Goal: Information Seeking & Learning: Learn about a topic

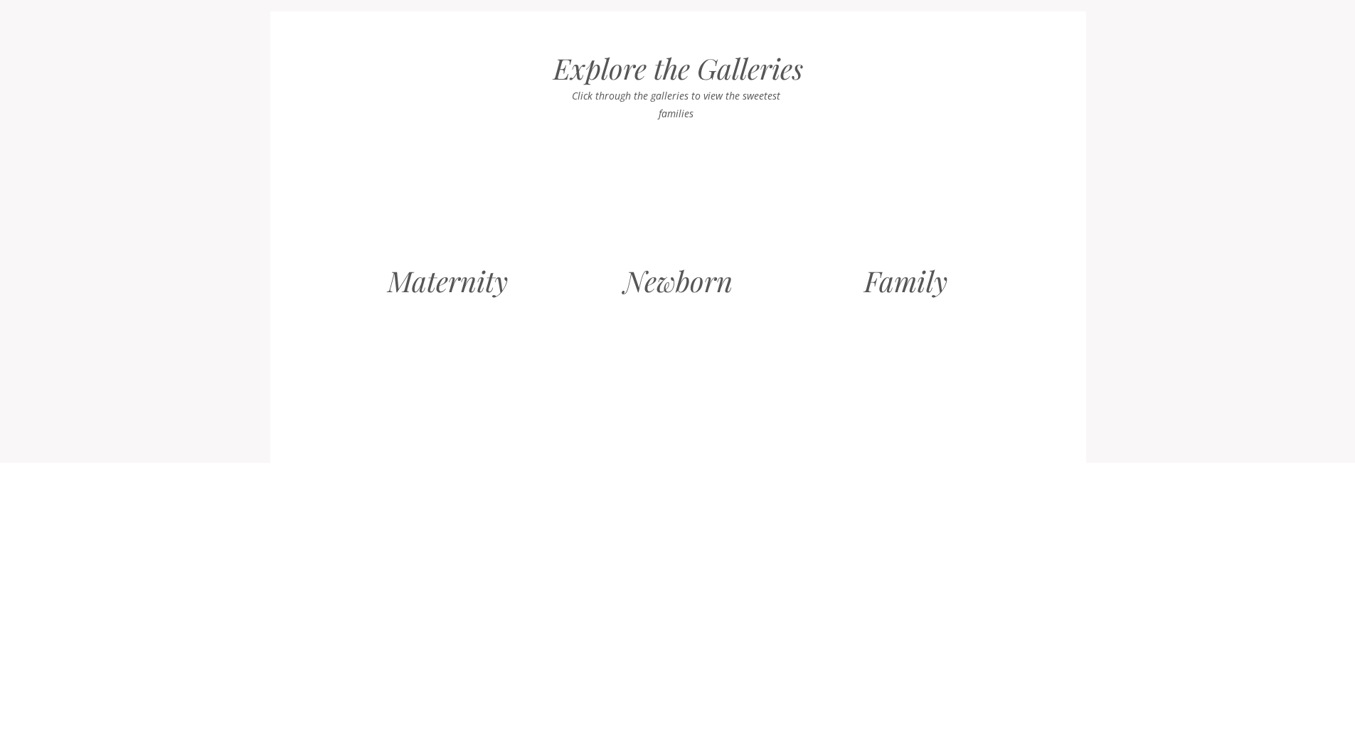
scroll to position [1351, 0]
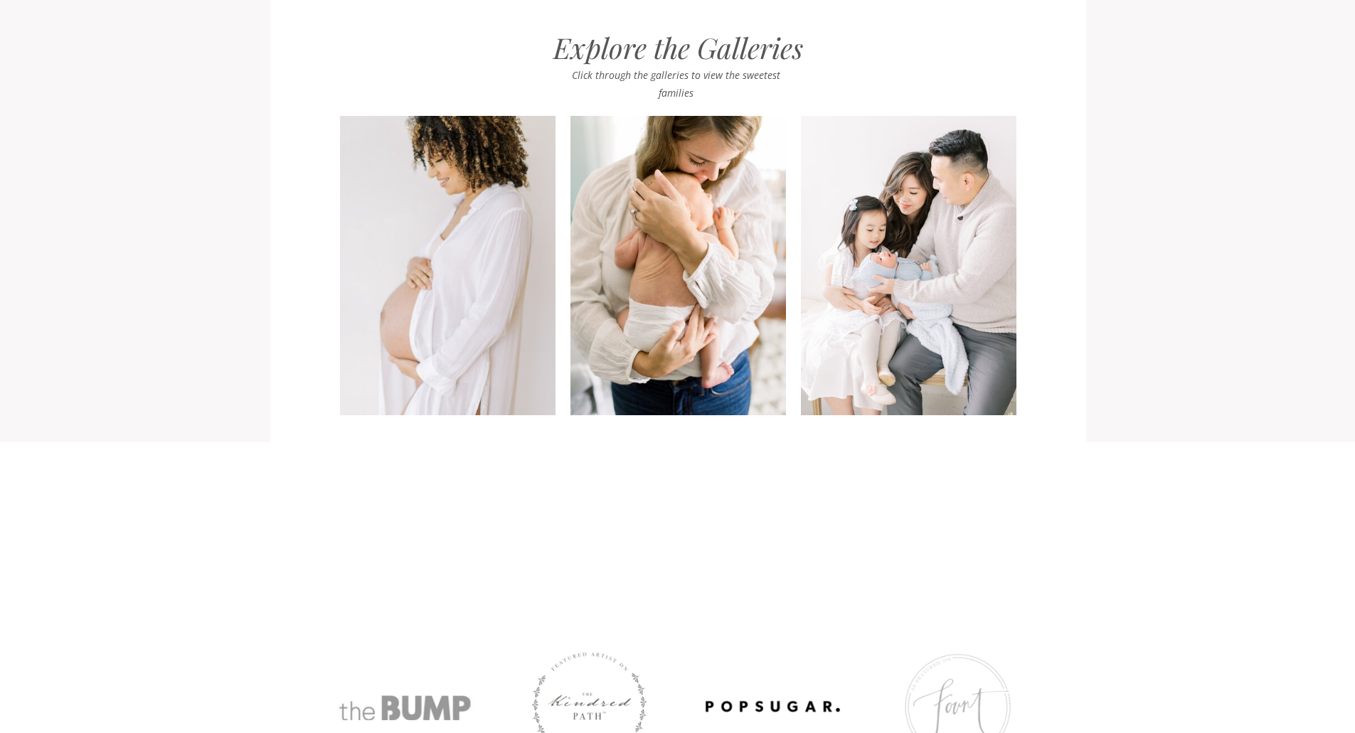
click at [661, 43] on h2 "Explore the Galleries" at bounding box center [678, 47] width 331 height 32
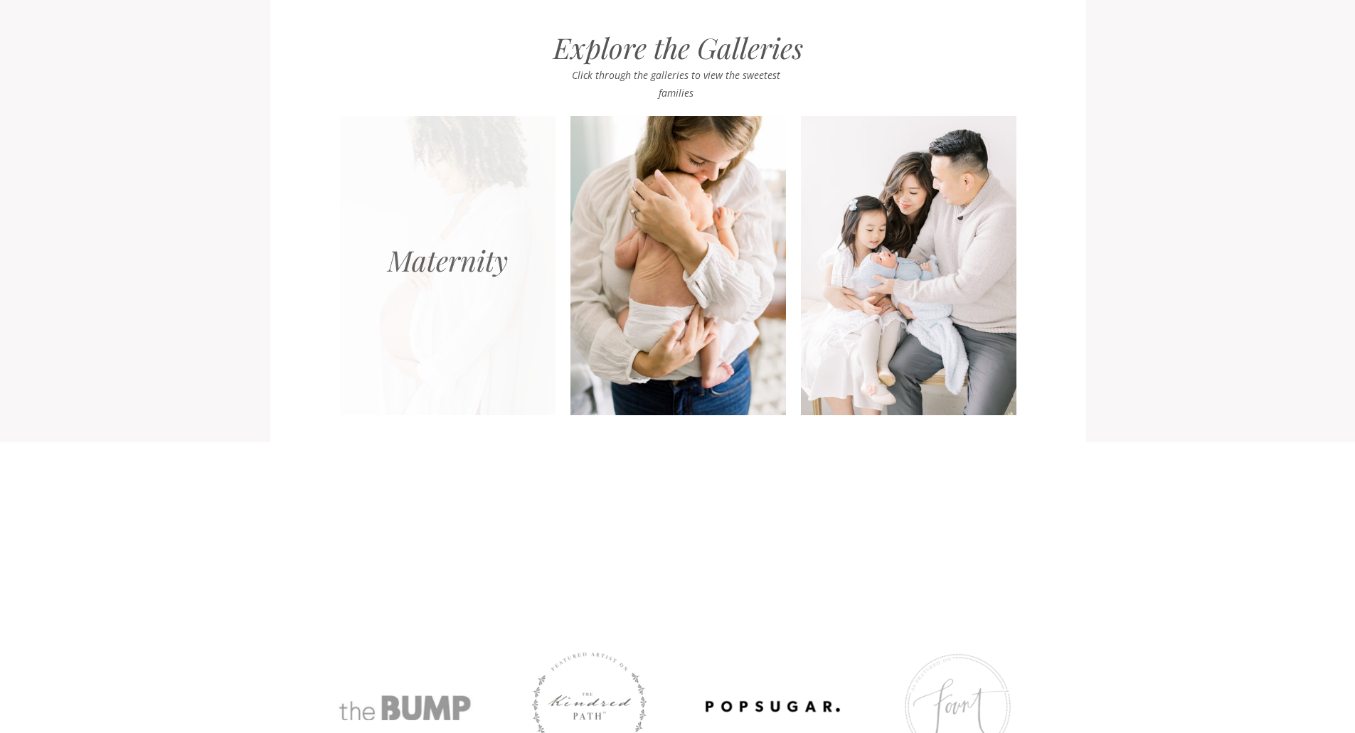
click at [404, 230] on div at bounding box center [448, 265] width 216 height 299
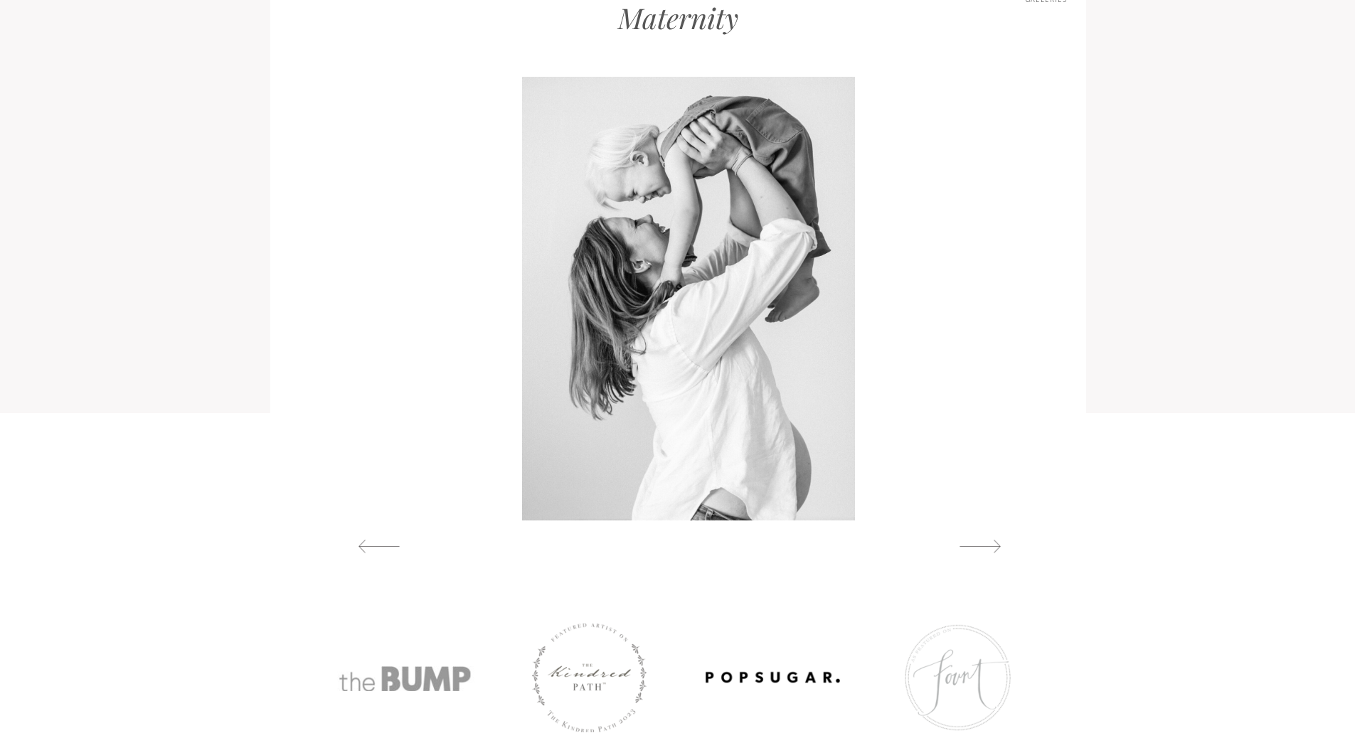
scroll to position [1580, 0]
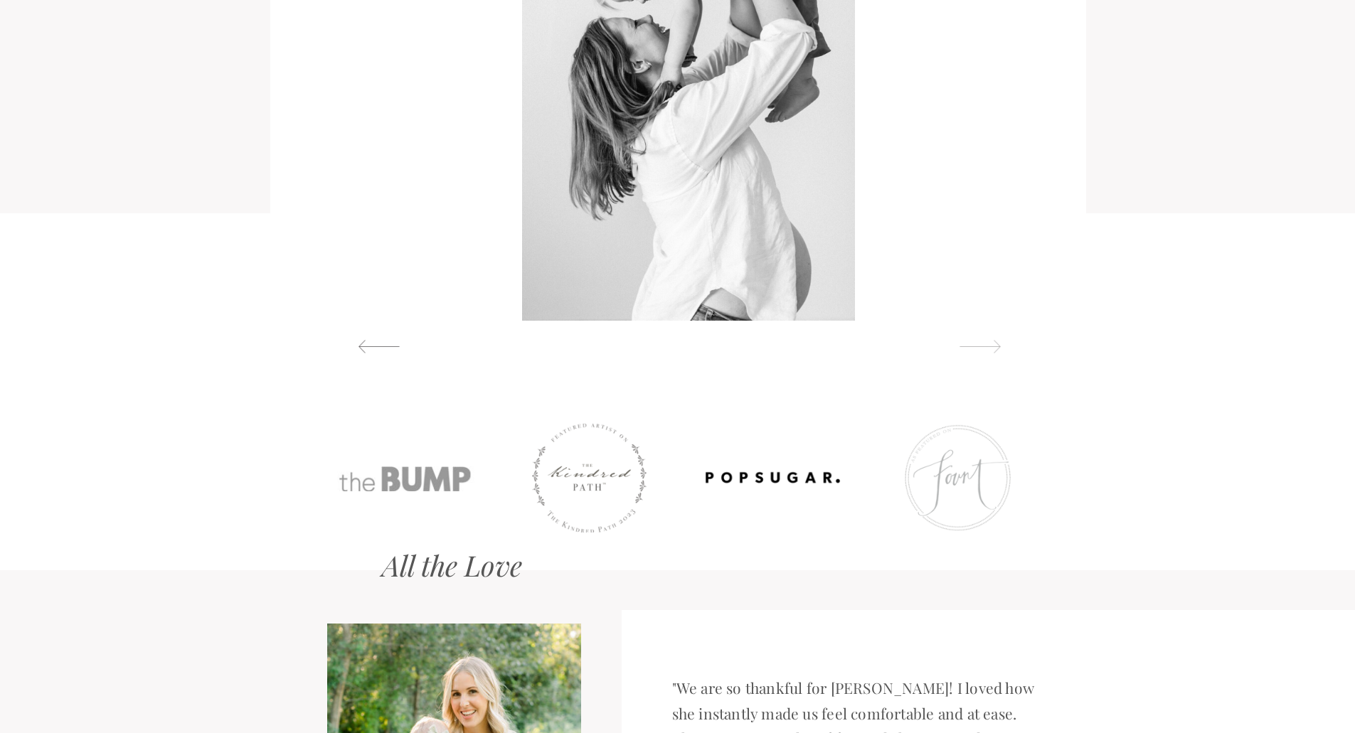
click at [983, 346] on div at bounding box center [979, 346] width 65 height 15
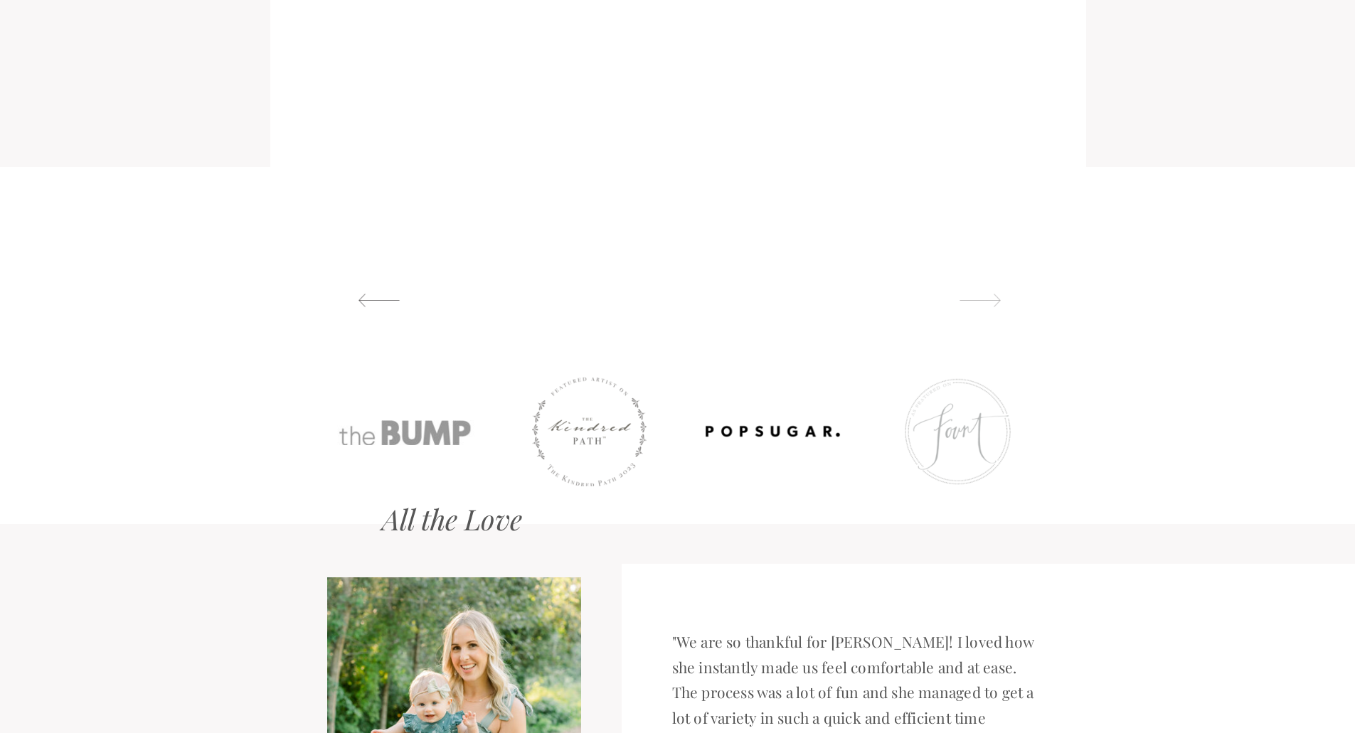
scroll to position [1509, 0]
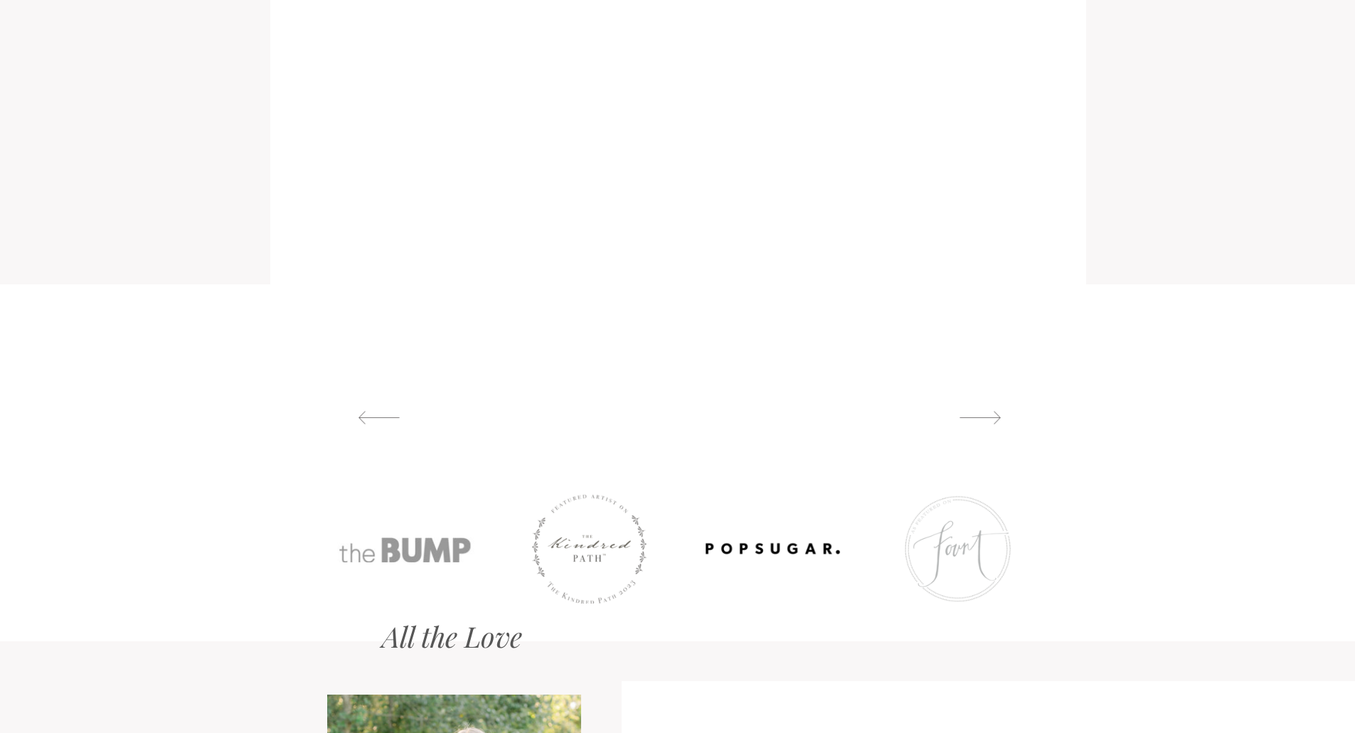
click at [979, 407] on div at bounding box center [678, 169] width 816 height 672
drag, startPoint x: 979, startPoint y: 432, endPoint x: 974, endPoint y: 417, distance: 16.4
click at [974, 419] on div "Maternity Newborn Family Explore the Galleries Click through the galleries to v…" at bounding box center [677, 121] width 1355 height 669
click at [969, 405] on div at bounding box center [678, 169] width 816 height 672
click at [969, 414] on div at bounding box center [979, 417] width 65 height 15
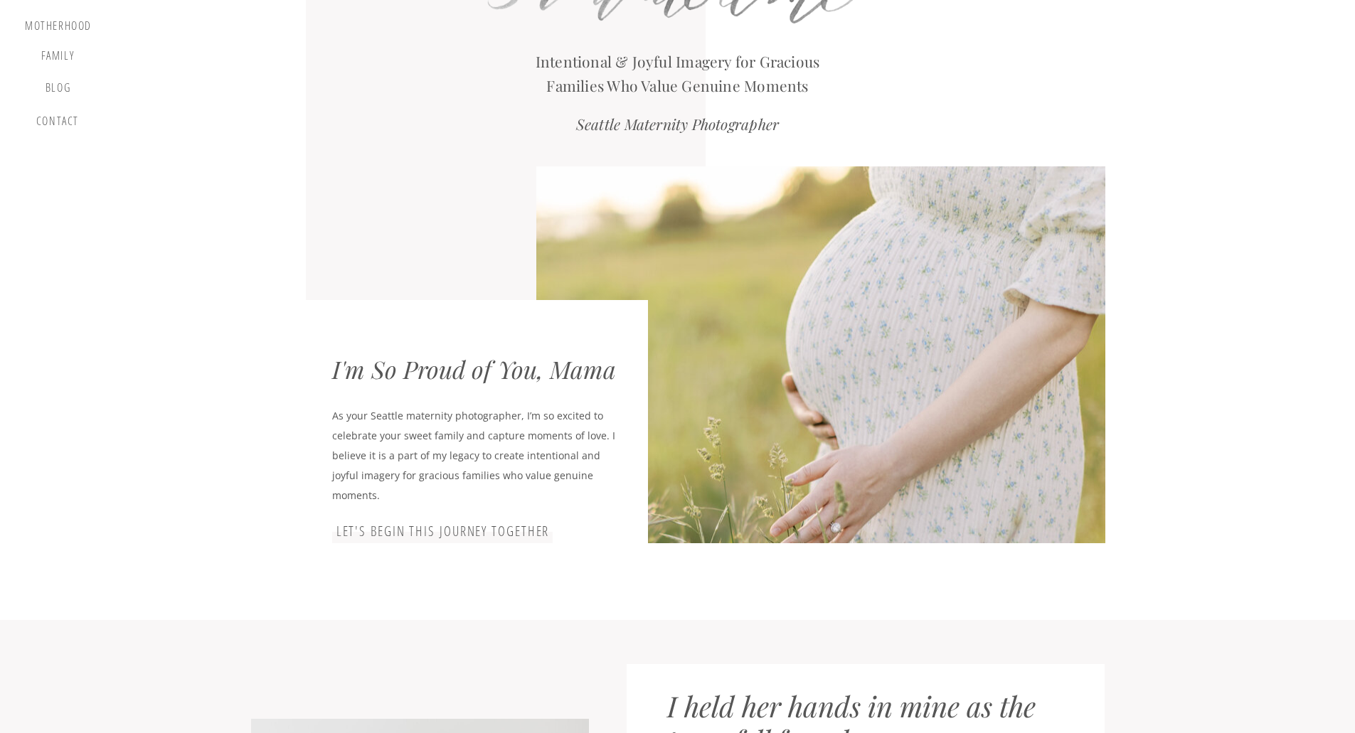
scroll to position [0, 0]
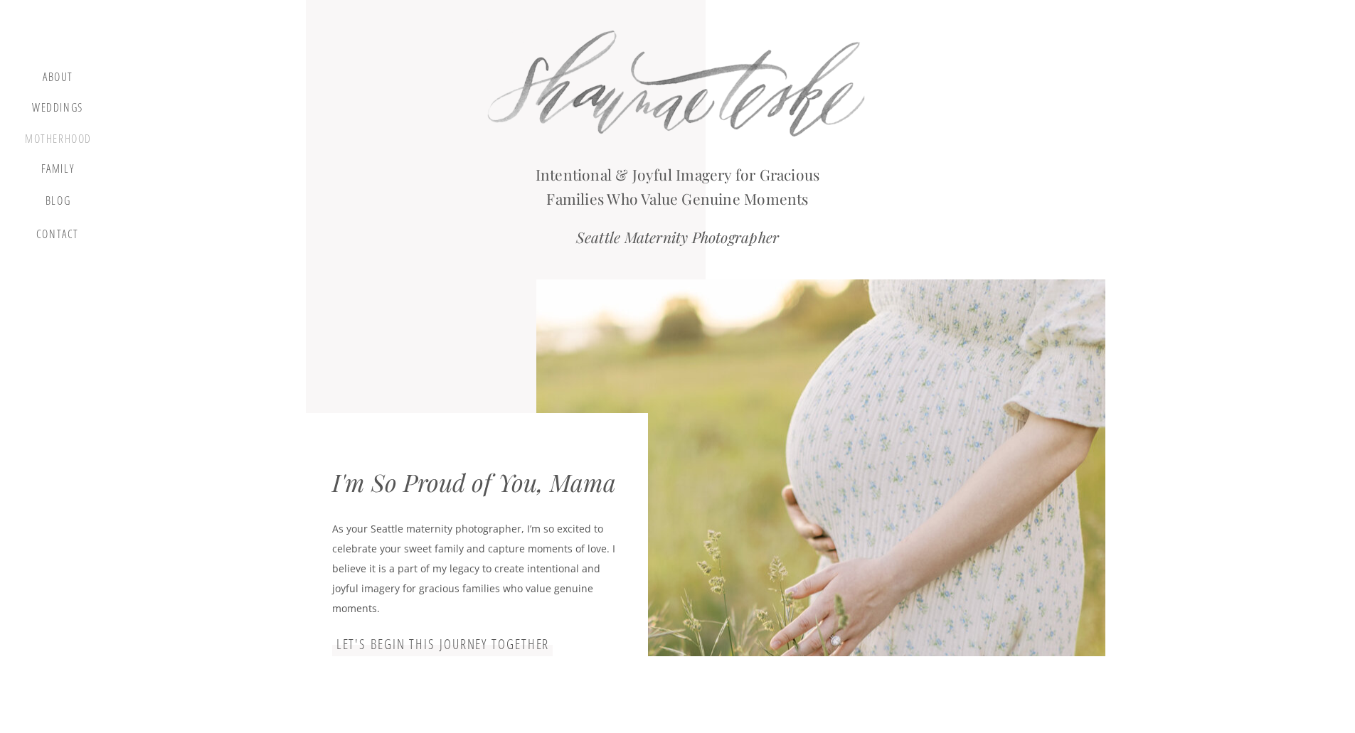
click at [67, 147] on div "motherhood" at bounding box center [58, 140] width 67 height 16
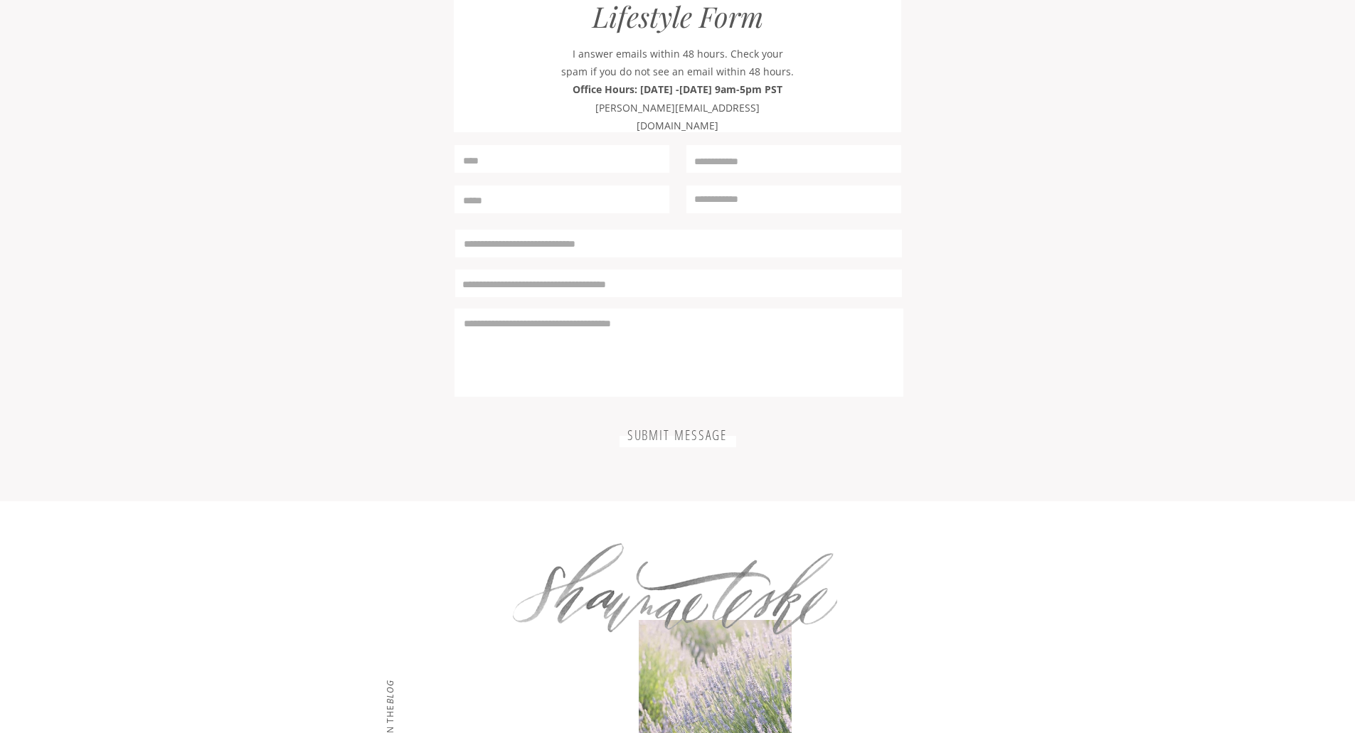
scroll to position [4065, 0]
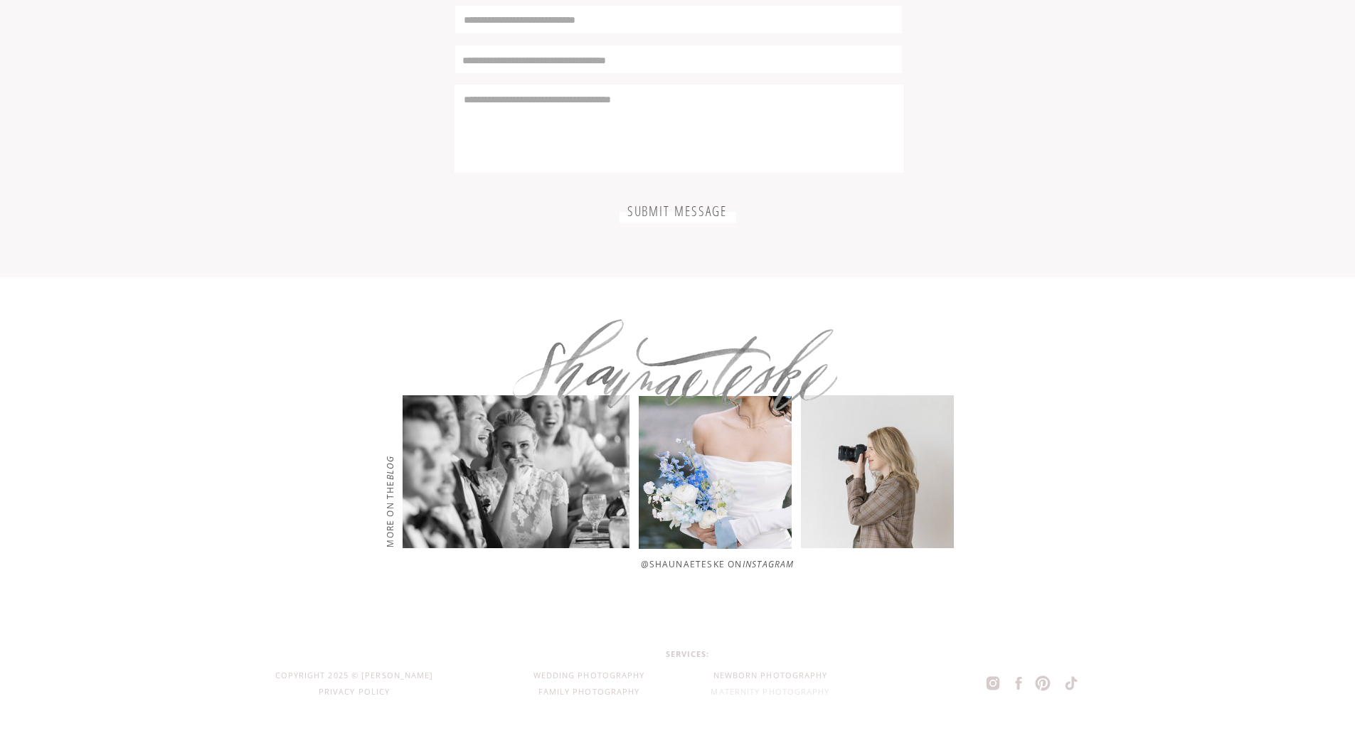
click at [743, 696] on div "Maternity Photography" at bounding box center [771, 693] width 166 height 16
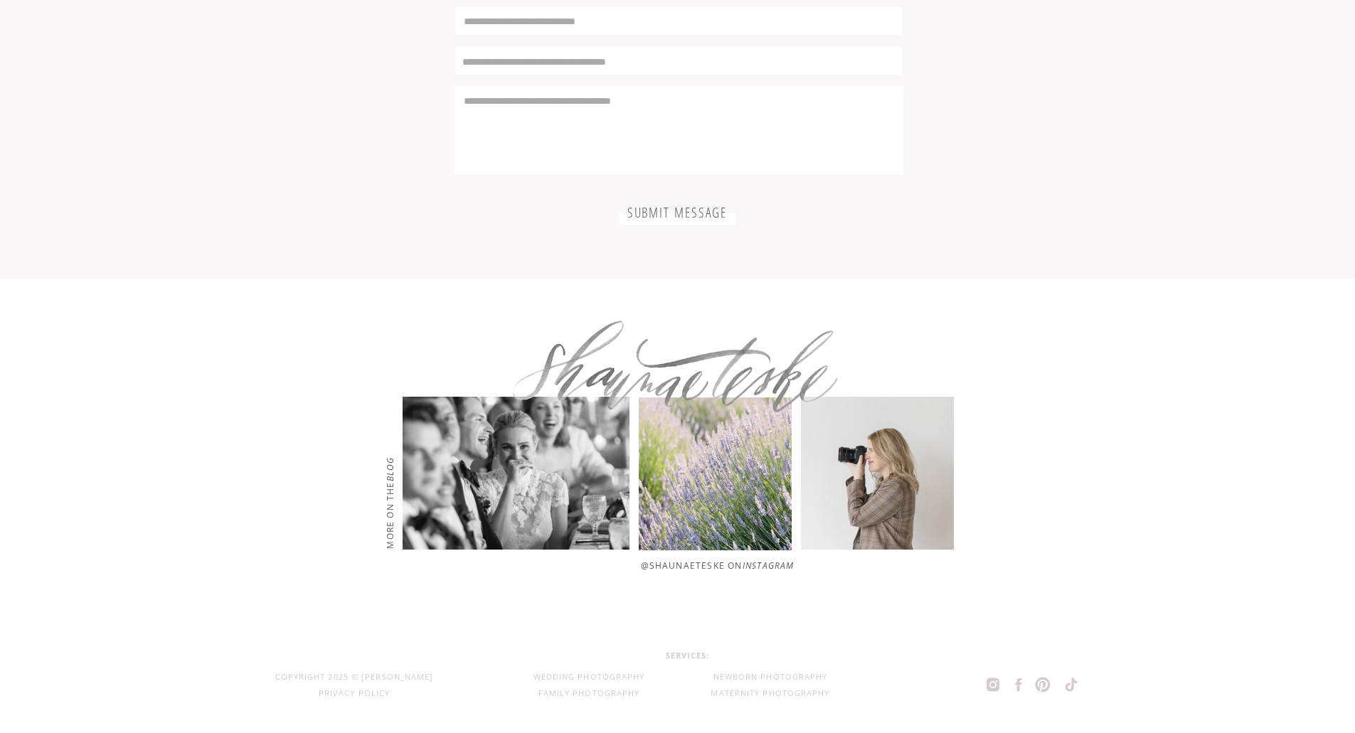
scroll to position [4065, 0]
click at [992, 685] on circle at bounding box center [992, 683] width 5 height 5
